Goal: Transaction & Acquisition: Purchase product/service

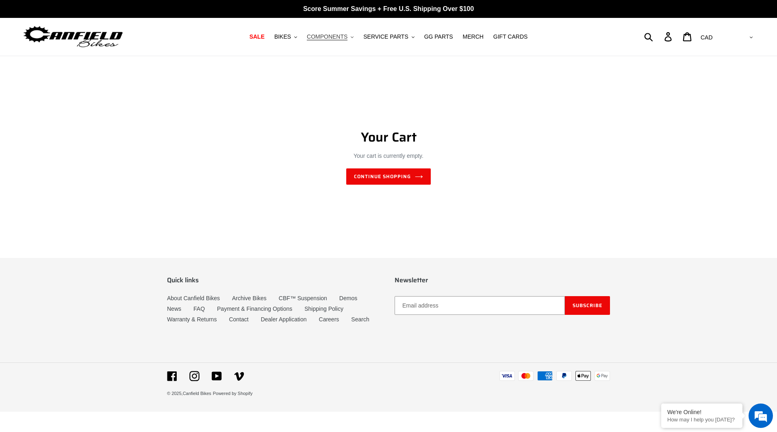
click at [327, 39] on span "COMPONENTS" at bounding box center [327, 36] width 41 height 7
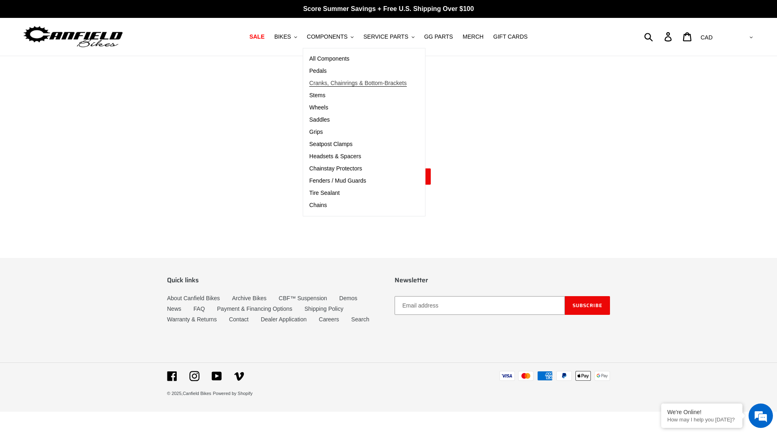
click at [338, 85] on span "Cranks, Chainrings & Bottom-Brackets" at bounding box center [358, 83] width 98 height 7
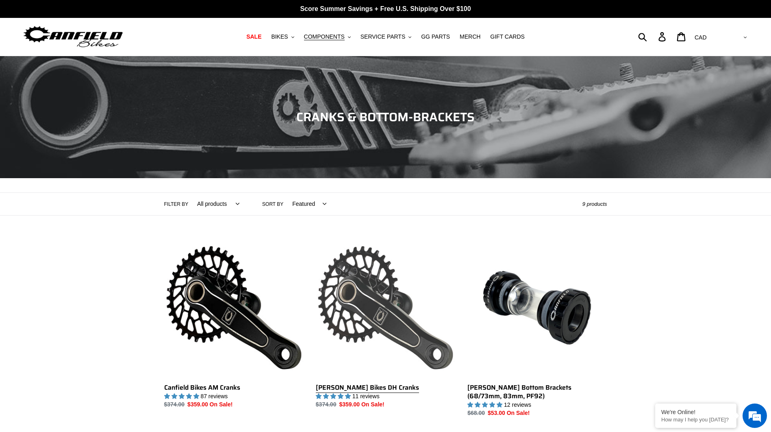
click at [363, 270] on link "[PERSON_NAME] Bikes DH Cranks" at bounding box center [385, 323] width 139 height 171
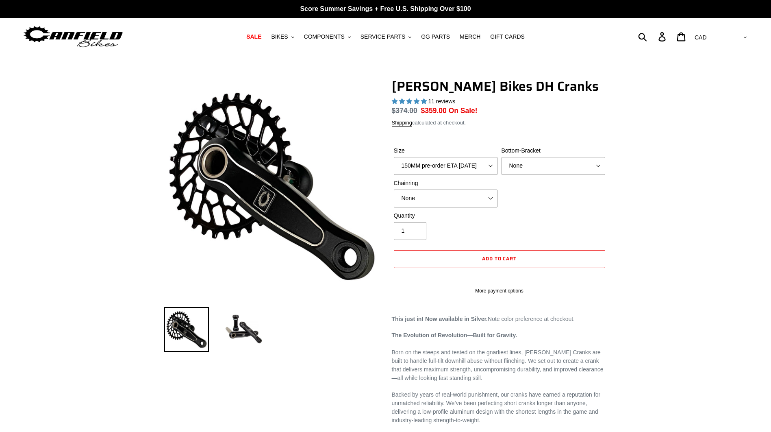
select select "highest-rating"
select select "160MM pre-order ETA 10/15/25"
click at [394, 157] on select "150MM pre-order ETA 10/15/25 155MM pre-order ETA 10/15/25 160MM pre-order ETA 1…" at bounding box center [446, 166] width 104 height 18
click at [550, 165] on select "None BSA Threaded 83mm" at bounding box center [553, 166] width 104 height 18
select select "BSA Threaded 83mm"
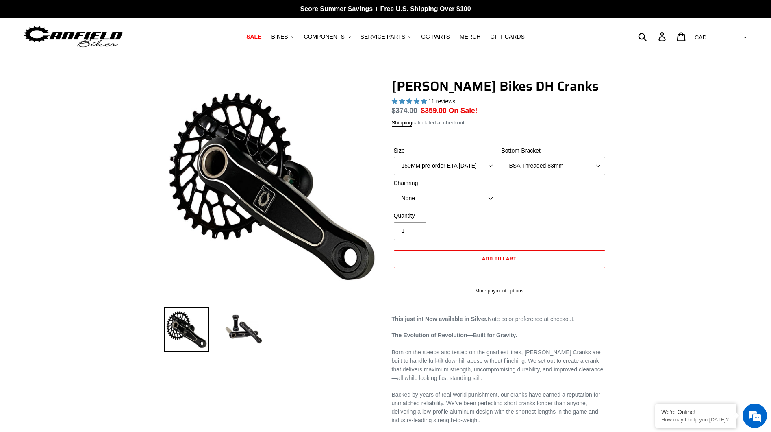
click at [501, 157] on select "None BSA Threaded 83mm" at bounding box center [553, 166] width 104 height 18
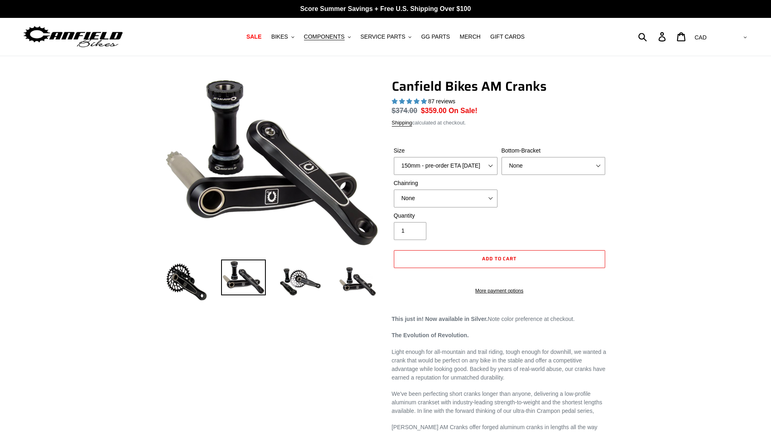
select select "highest-rating"
select select "160mm - pre-order ETA [DATE]"
click at [394, 157] on select "150mm - pre-order ETA [DATE] 155mm - pre-order ETA [DATE] 160mm - pre-order ETA…" at bounding box center [446, 166] width 104 height 18
click at [437, 169] on select "150mm - pre-order ETA [DATE] 155mm - pre-order ETA [DATE] 160mm - pre-order ETA…" at bounding box center [446, 166] width 104 height 18
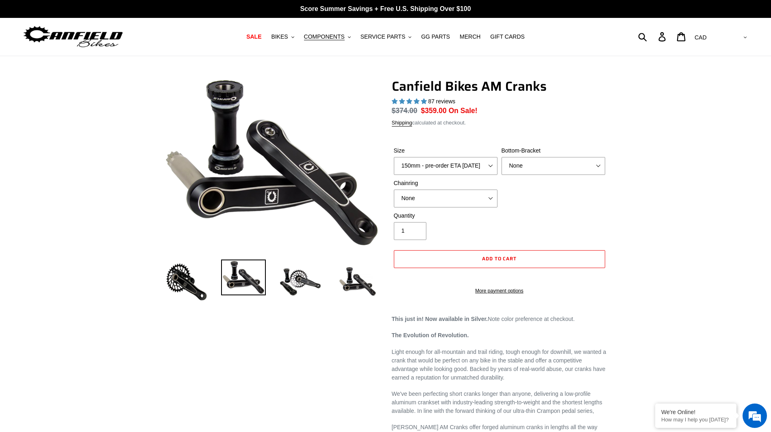
click at [497, 221] on div "Quantity 1" at bounding box center [446, 225] width 108 height 28
click at [543, 171] on select "None BSA Threaded 68/73mm Press Fit PF92" at bounding box center [553, 166] width 104 height 18
select select "BSA Threaded 68/73mm"
click at [501, 157] on select "None BSA Threaded 68/73mm Press Fit PF92" at bounding box center [553, 166] width 104 height 18
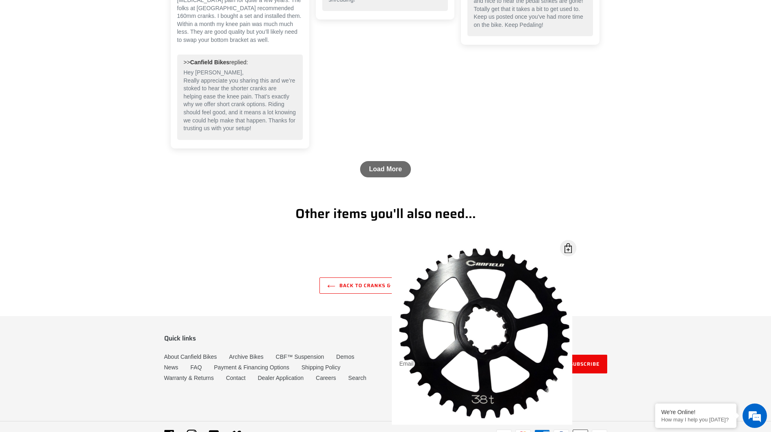
scroll to position [1501, 0]
